Goal: Information Seeking & Learning: Compare options

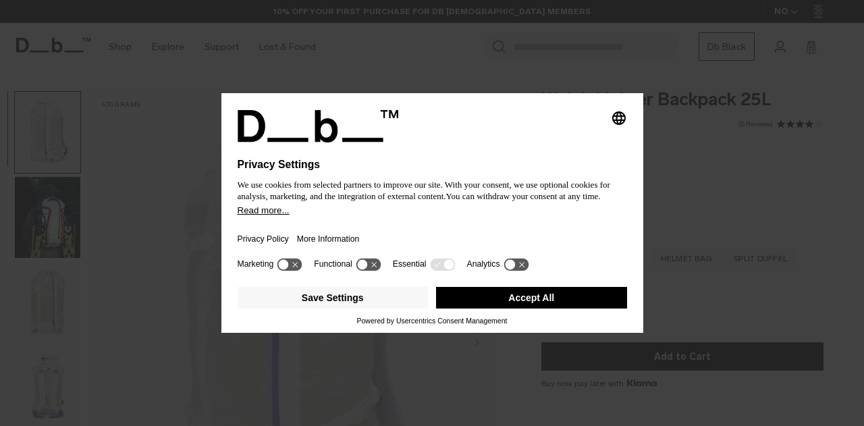
click at [371, 294] on button "Save Settings" at bounding box center [333, 298] width 191 height 22
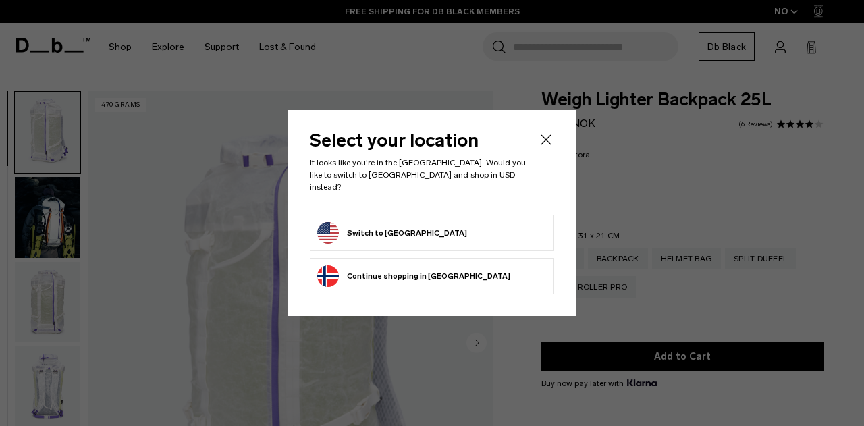
click at [416, 231] on button "Switch to United States" at bounding box center [392, 233] width 150 height 22
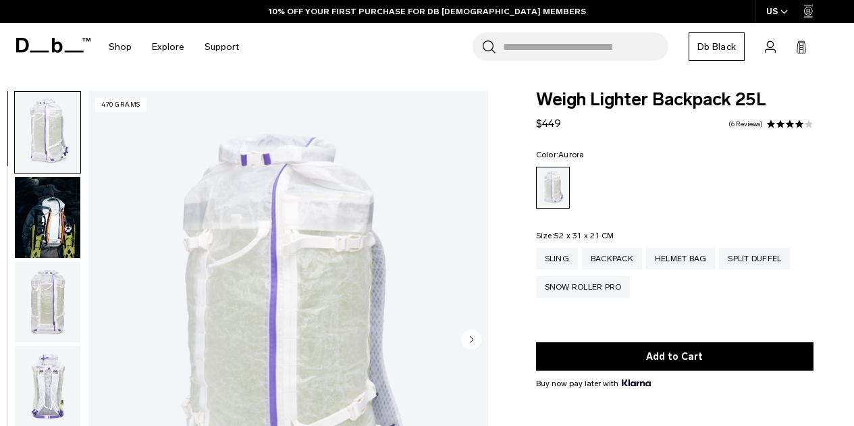
click at [43, 312] on img "button" at bounding box center [47, 302] width 65 height 81
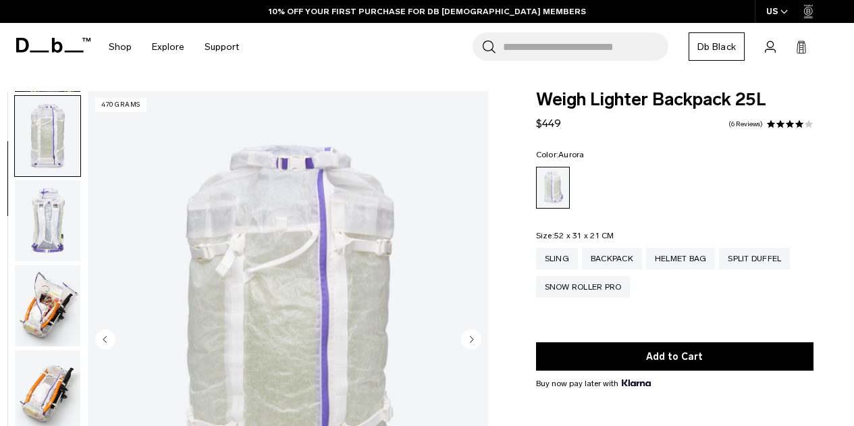
scroll to position [170, 0]
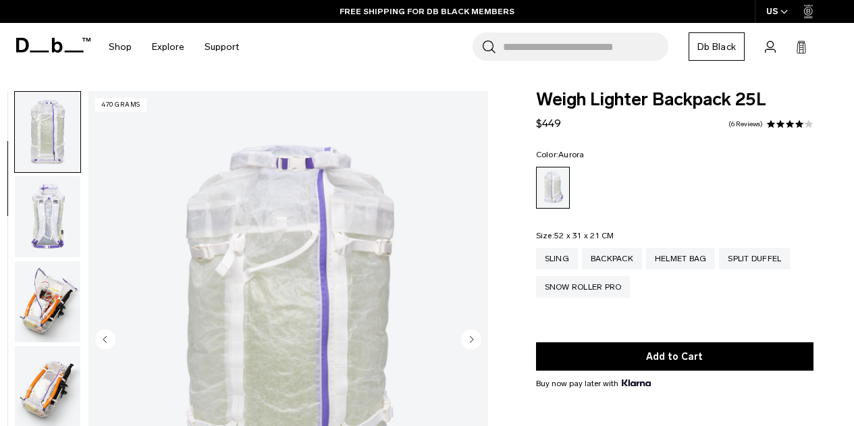
click at [544, 246] on fieldset "Size: 52 x 31 x 21 CM Out of stock Sling Backpack Helmet Bag Split Duffel Snow …" at bounding box center [674, 274] width 277 height 86
click at [549, 252] on div "Sling" at bounding box center [557, 259] width 42 height 22
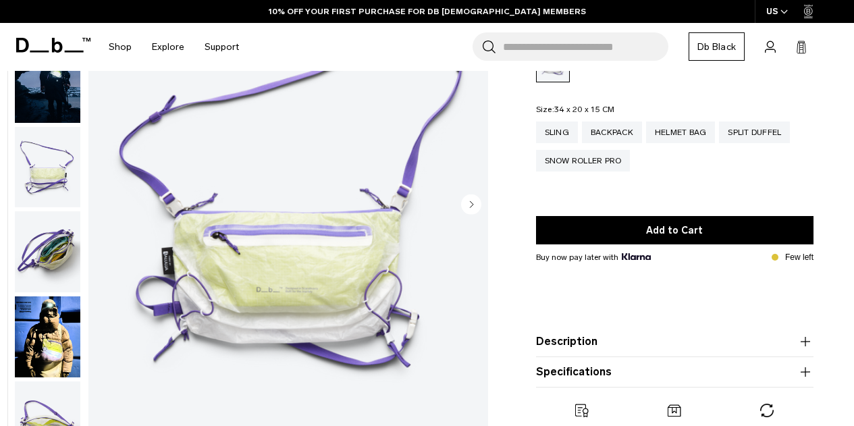
click at [84, 362] on div "01 / 06 138 grams Close" at bounding box center [247, 208] width 495 height 505
click at [51, 354] on img "button" at bounding box center [47, 336] width 65 height 81
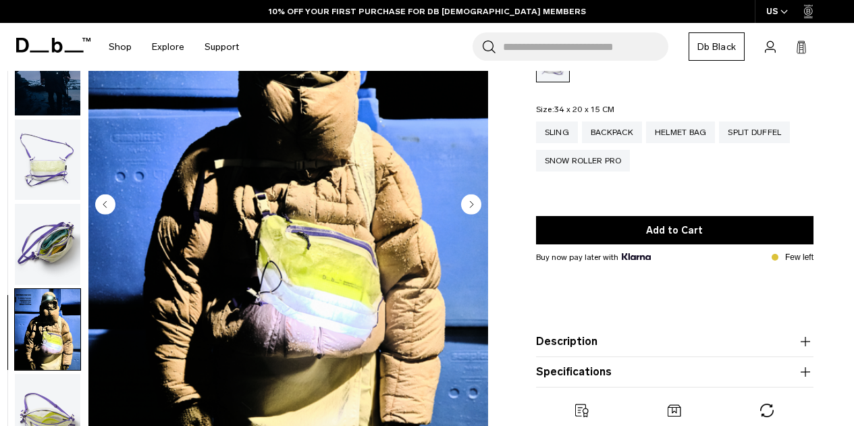
click at [56, 244] on img "button" at bounding box center [47, 244] width 65 height 81
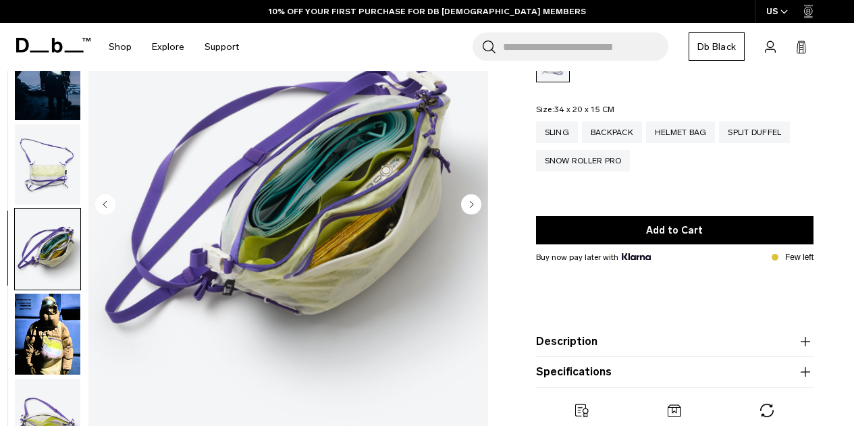
scroll to position [0, 0]
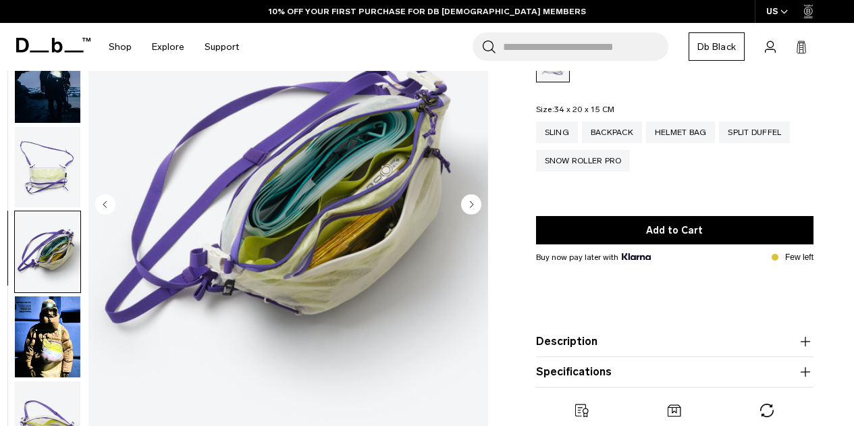
click at [51, 178] on img "button" at bounding box center [47, 167] width 65 height 81
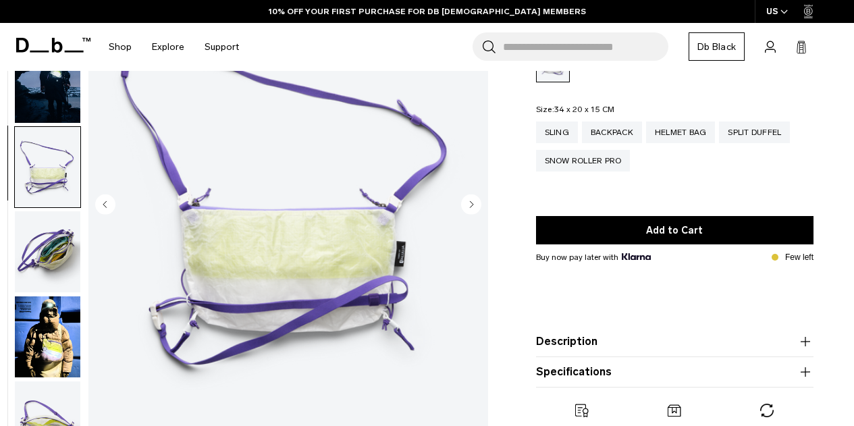
scroll to position [7, 0]
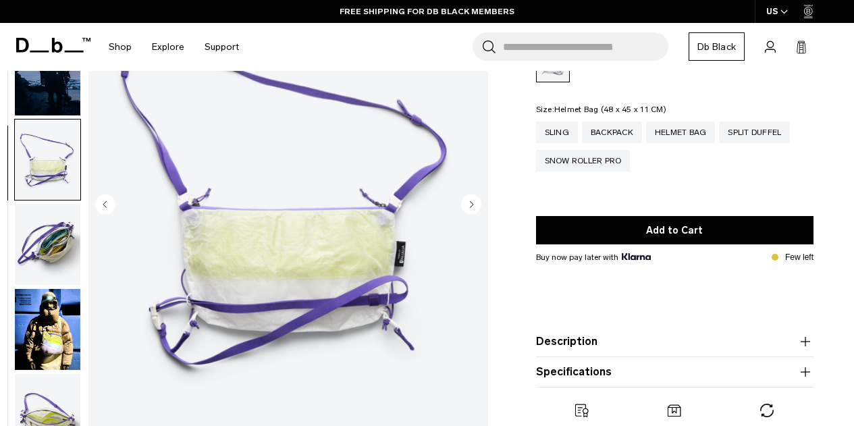
click at [695, 137] on div "Helmet Bag" at bounding box center [681, 132] width 70 height 22
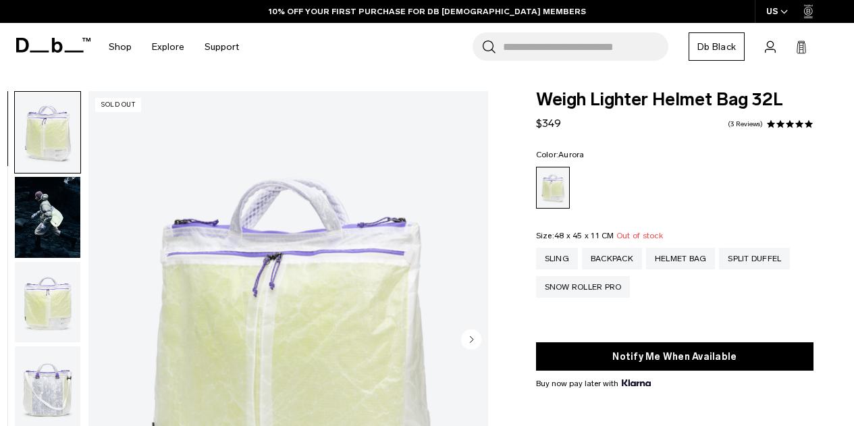
click at [57, 223] on img "button" at bounding box center [47, 217] width 65 height 81
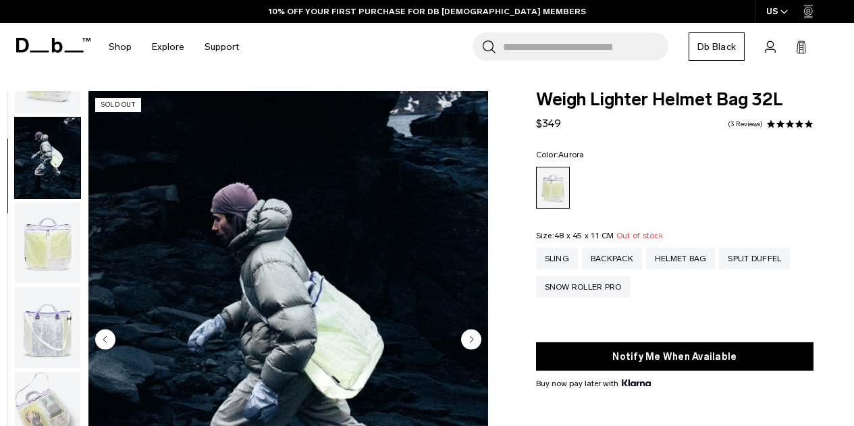
scroll to position [85, 0]
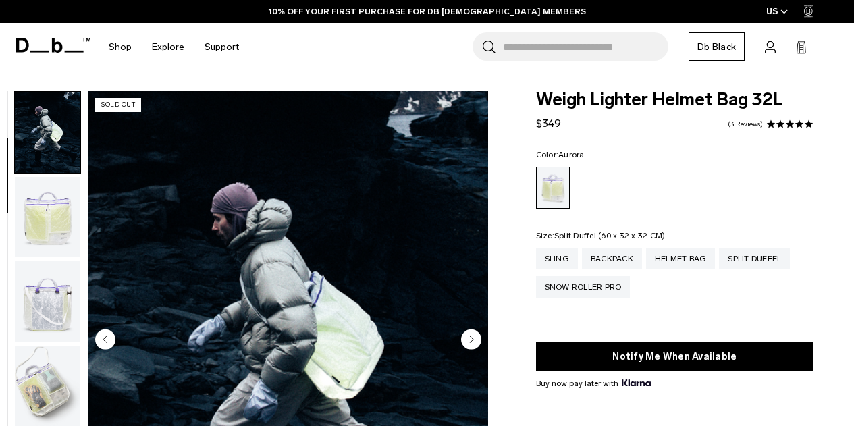
click at [766, 260] on div "Split Duffel" at bounding box center [754, 259] width 71 height 22
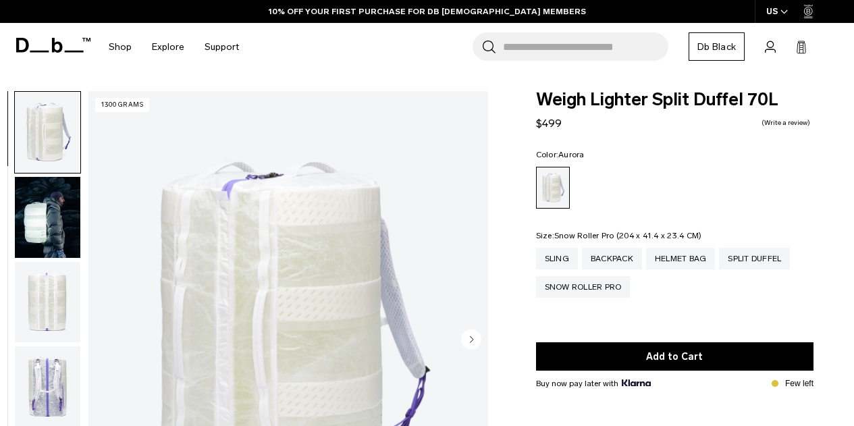
click at [576, 292] on div "Snow Roller Pro" at bounding box center [583, 287] width 94 height 22
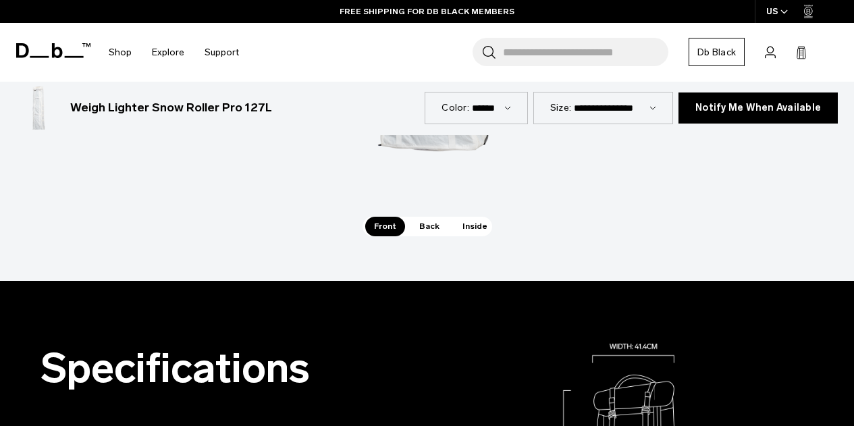
scroll to position [1012, 0]
